Goal: Information Seeking & Learning: Learn about a topic

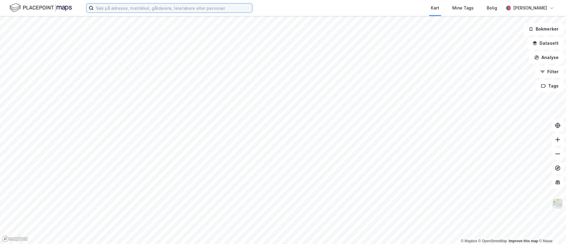
click at [193, 10] on input at bounding box center [173, 8] width 159 height 9
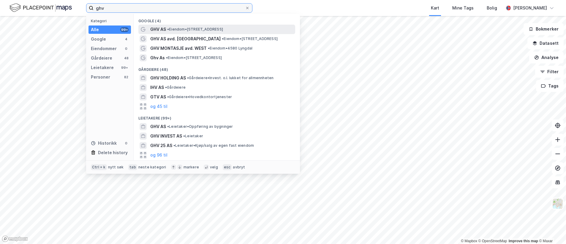
type input "ghv"
click at [188, 27] on span "• Eiendom • [STREET_ADDRESS]" at bounding box center [195, 29] width 56 height 5
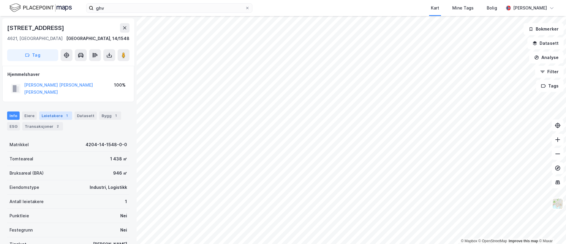
click at [57, 112] on div "Leietakere 1" at bounding box center [55, 116] width 33 height 8
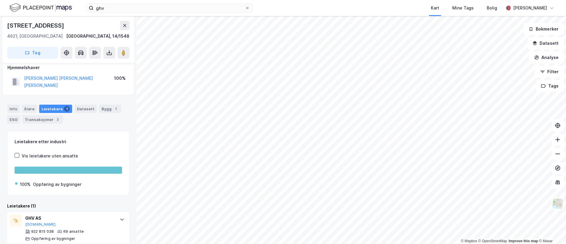
scroll to position [10, 0]
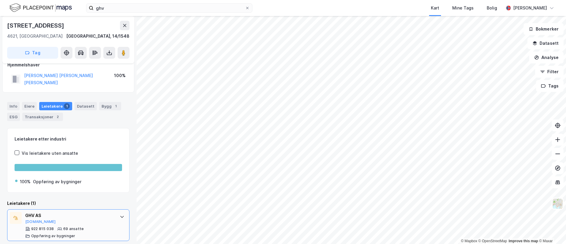
click at [33, 213] on div "GHV AS" at bounding box center [69, 215] width 88 height 7
click at [36, 212] on div "GHV AS" at bounding box center [69, 215] width 88 height 7
